Goal: Task Accomplishment & Management: Manage account settings

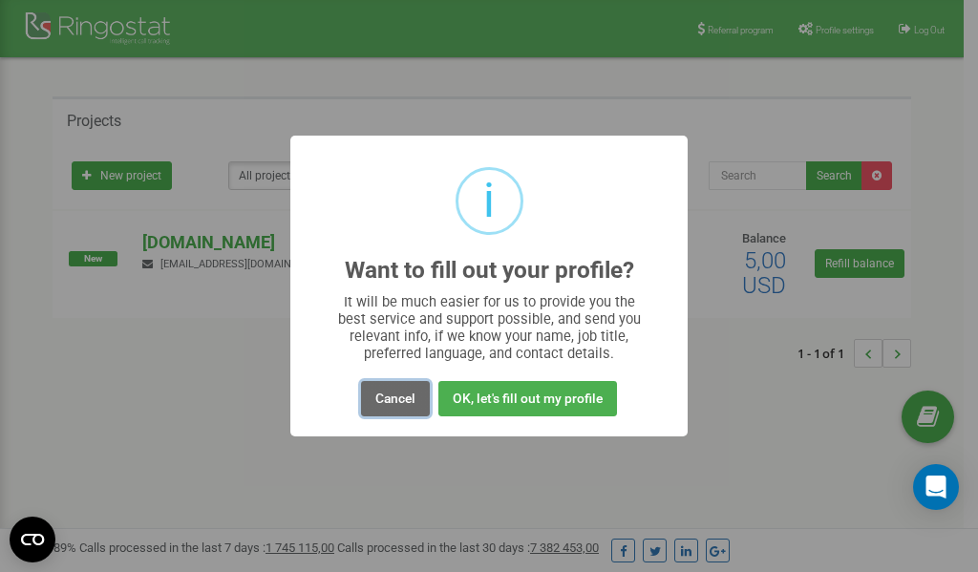
click at [406, 402] on button "Cancel" at bounding box center [395, 398] width 69 height 35
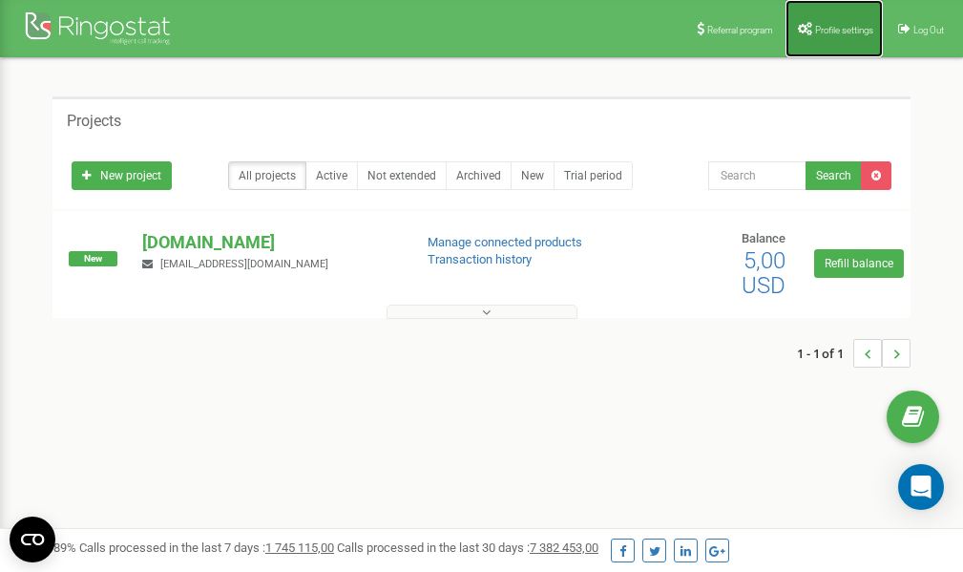
click at [836, 31] on span "Profile settings" at bounding box center [844, 30] width 58 height 11
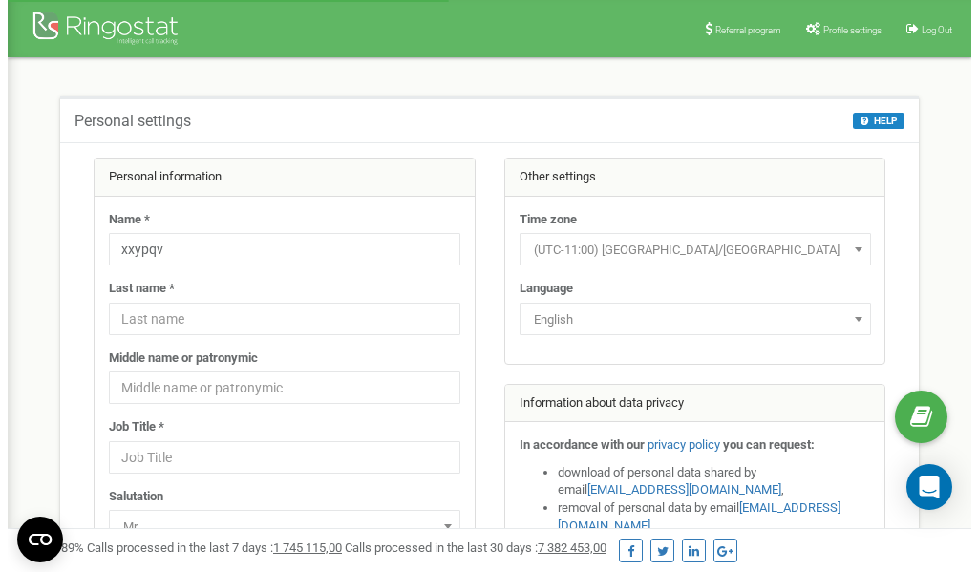
scroll to position [95, 0]
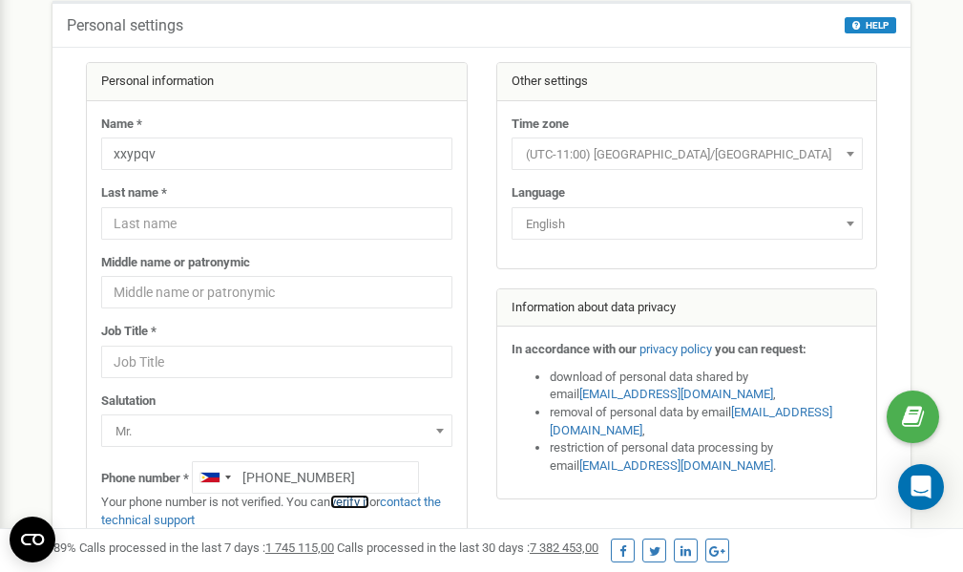
click at [357, 502] on link "verify it" at bounding box center [349, 502] width 39 height 14
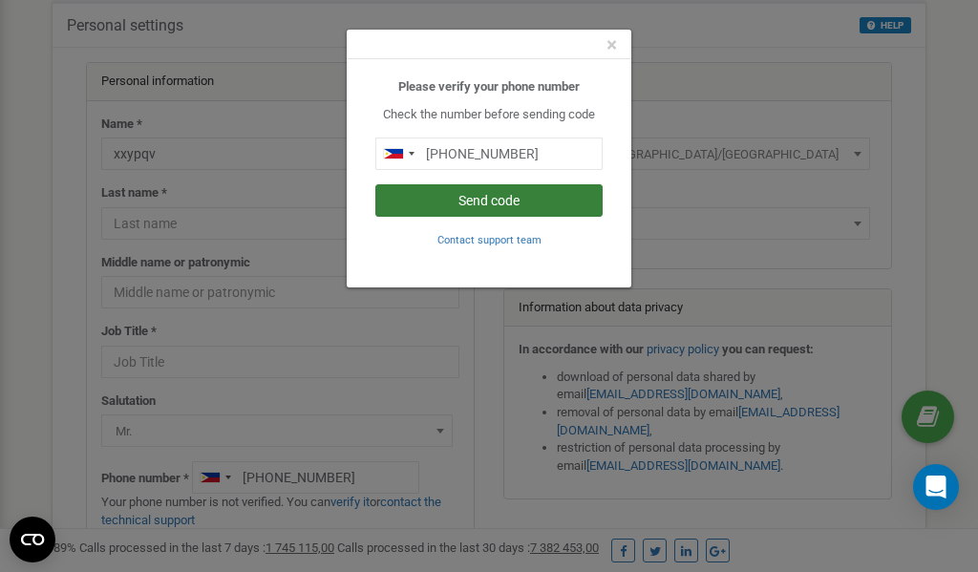
click at [485, 199] on button "Send code" at bounding box center [488, 200] width 227 height 32
